Goal: Task Accomplishment & Management: Use online tool/utility

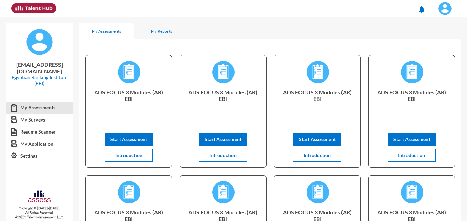
click at [442, 11] on img at bounding box center [446, 9] width 14 height 14
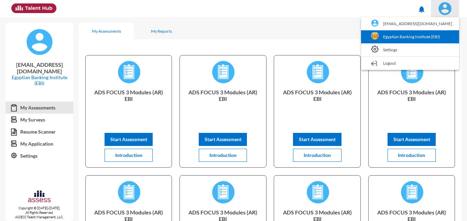
click at [379, 36] on img at bounding box center [375, 36] width 8 height 8
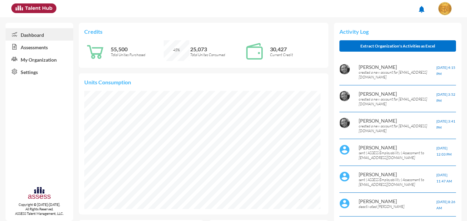
scroll to position [53, 113]
click at [26, 44] on link "Assessments" at bounding box center [40, 47] width 68 height 12
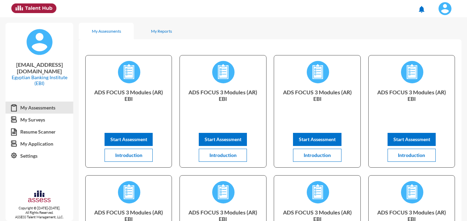
click at [445, 12] on img at bounding box center [446, 9] width 14 height 14
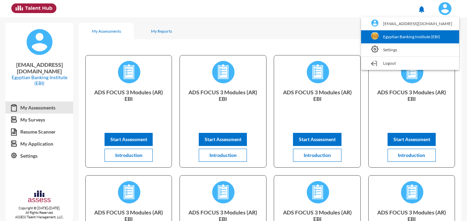
click at [414, 38] on link "Egyptian Banking Institute (EBI)" at bounding box center [410, 36] width 91 height 13
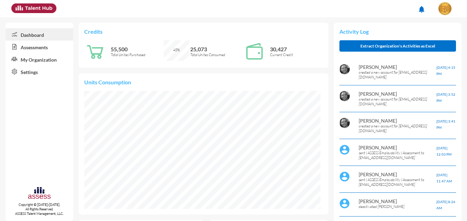
scroll to position [54, 107]
click at [50, 47] on link "Assessments" at bounding box center [40, 47] width 68 height 12
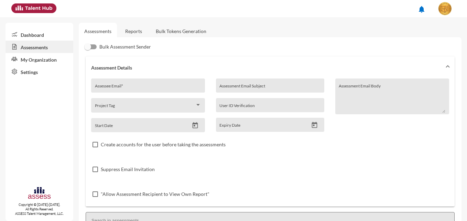
click at [144, 32] on link "Reports" at bounding box center [134, 31] width 28 height 17
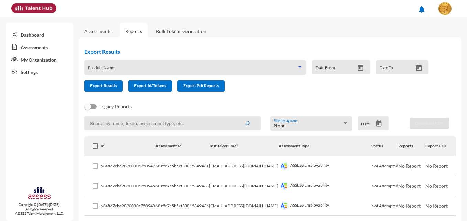
click at [166, 70] on span at bounding box center [192, 70] width 209 height 6
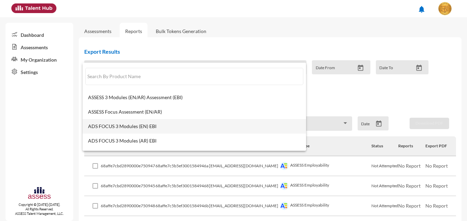
click at [145, 126] on span "ADS FOCUS 3 Modules (EN) EBI" at bounding box center [194, 127] width 213 height 6
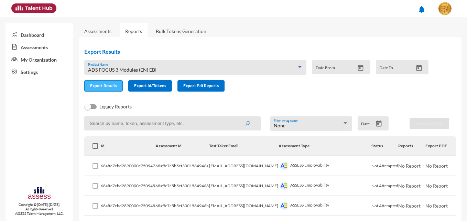
click at [112, 87] on span "Export Results" at bounding box center [103, 85] width 27 height 5
